Goal: Task Accomplishment & Management: Use online tool/utility

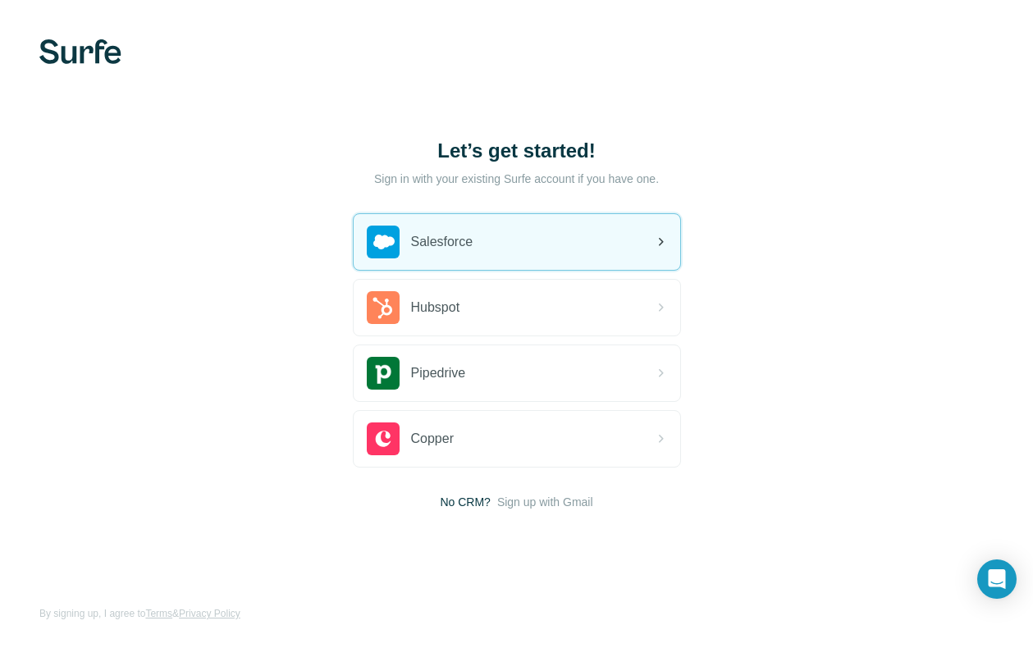
click at [418, 251] on span "Salesforce" at bounding box center [442, 242] width 62 height 20
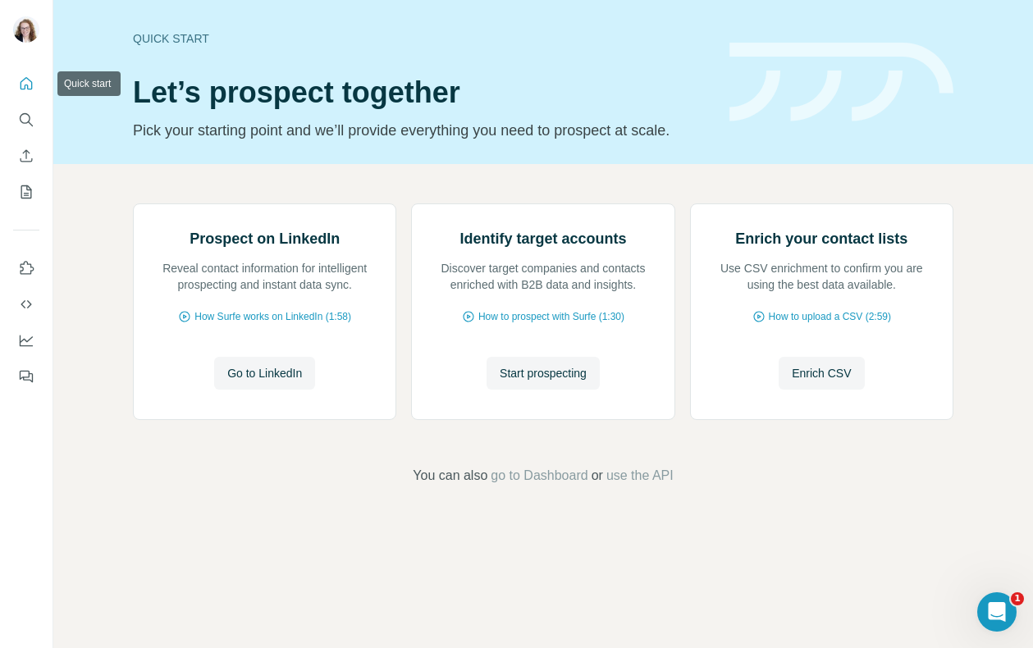
click at [28, 89] on icon "Quick start" at bounding box center [27, 83] width 12 height 12
click at [30, 260] on icon "Use Surfe on LinkedIn" at bounding box center [26, 268] width 16 height 16
